Goal: Find specific page/section: Find specific page/section

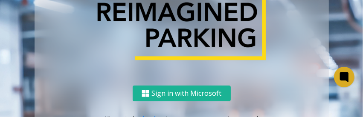
click at [198, 32] on img at bounding box center [182, 24] width 192 height 87
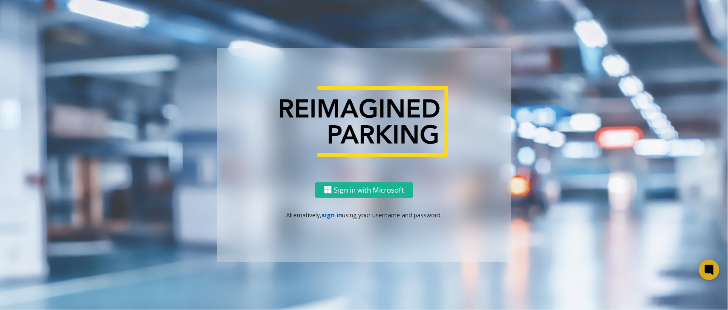
click at [334, 216] on link "sign in" at bounding box center [332, 215] width 20 height 8
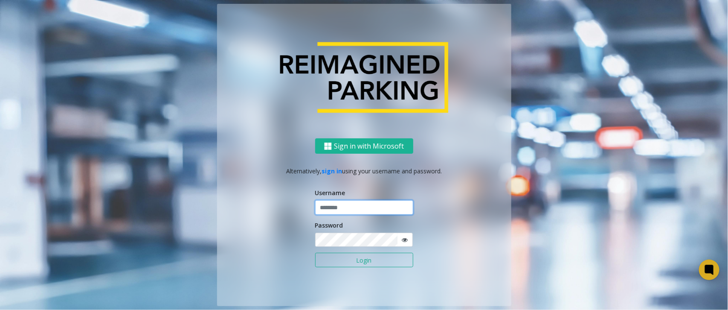
click at [349, 204] on input "text" at bounding box center [364, 207] width 98 height 15
type input "******"
click at [315, 253] on button "Login" at bounding box center [364, 260] width 98 height 15
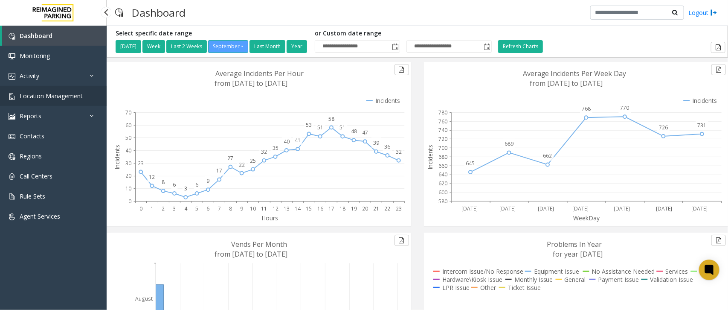
click at [88, 99] on link "Location Management" at bounding box center [53, 96] width 107 height 20
